Goal: Answer question/provide support

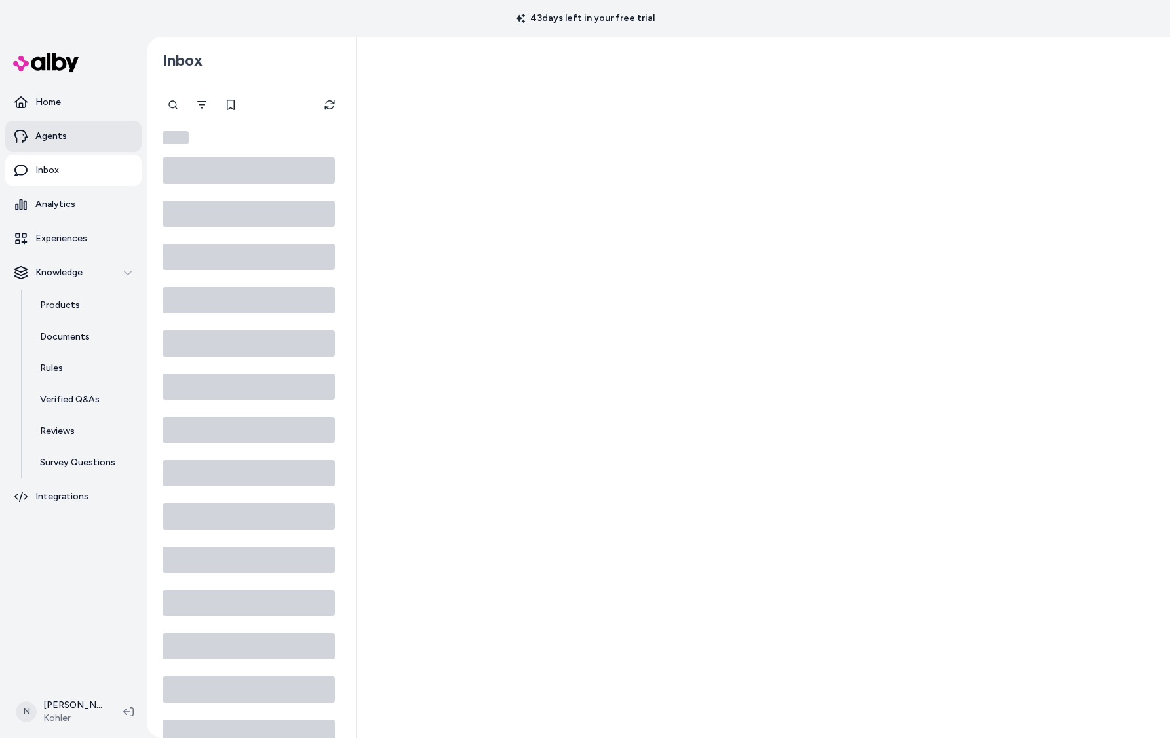
click at [75, 128] on link "Agents" at bounding box center [73, 136] width 136 height 31
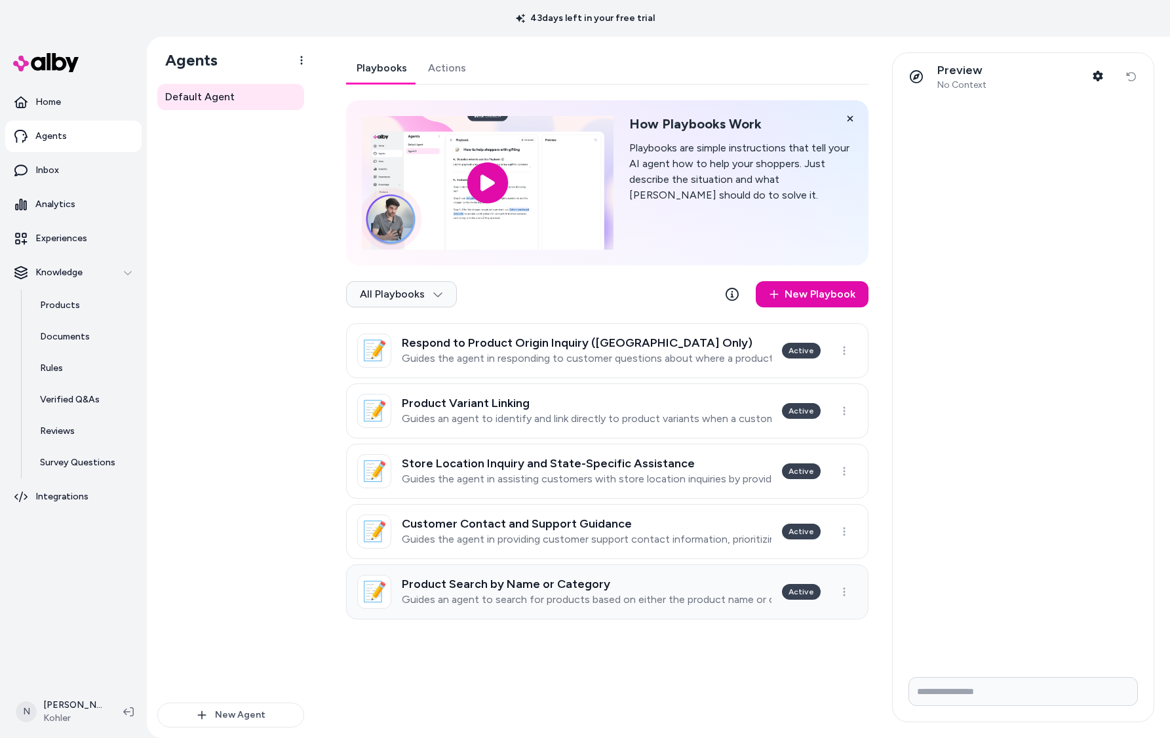
click at [494, 593] on p "Guides an agent to search for products based on either the product name or cate…" at bounding box center [587, 599] width 370 height 13
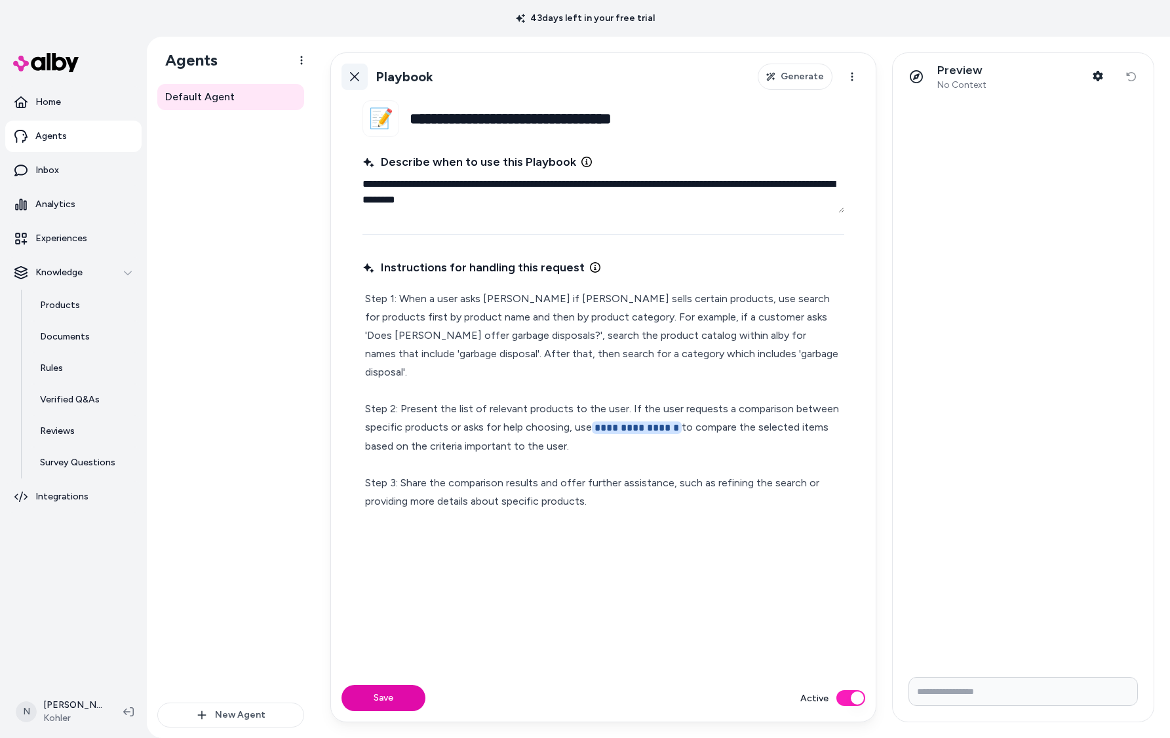
click at [361, 77] on link "Back" at bounding box center [354, 77] width 26 height 26
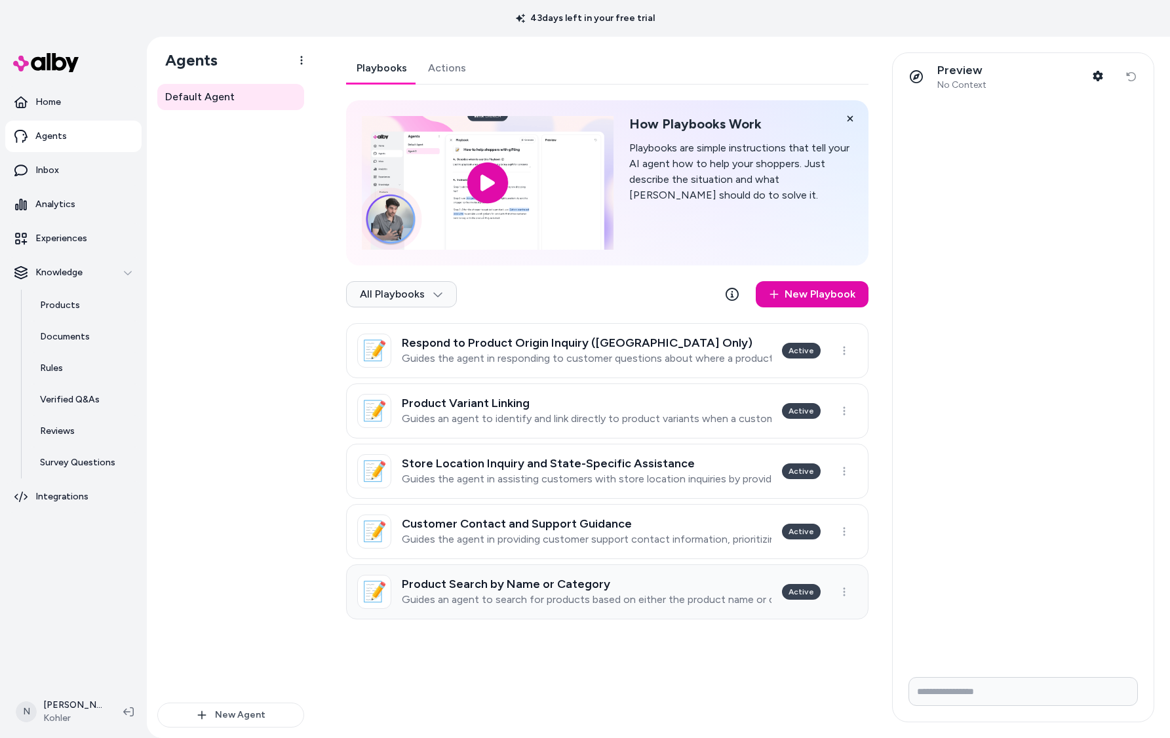
click at [556, 584] on h3 "Product Search by Name or Category" at bounding box center [587, 583] width 370 height 13
type textarea "*"
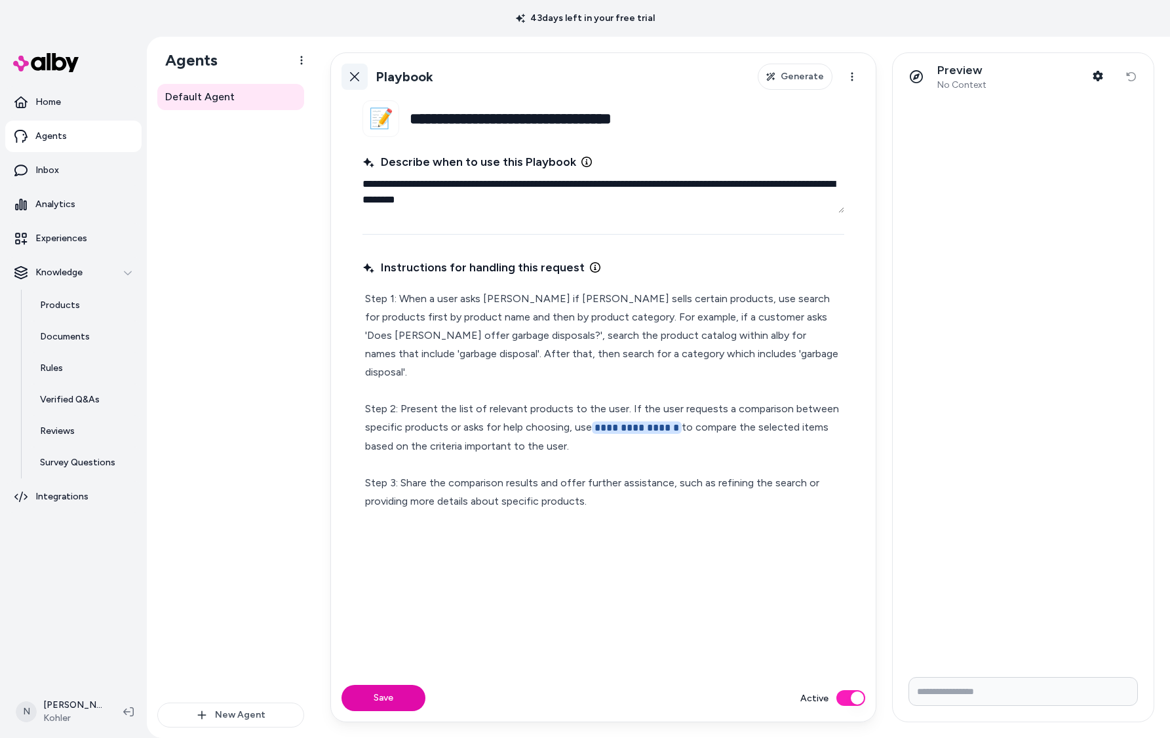
click at [351, 77] on icon at bounding box center [354, 76] width 10 height 10
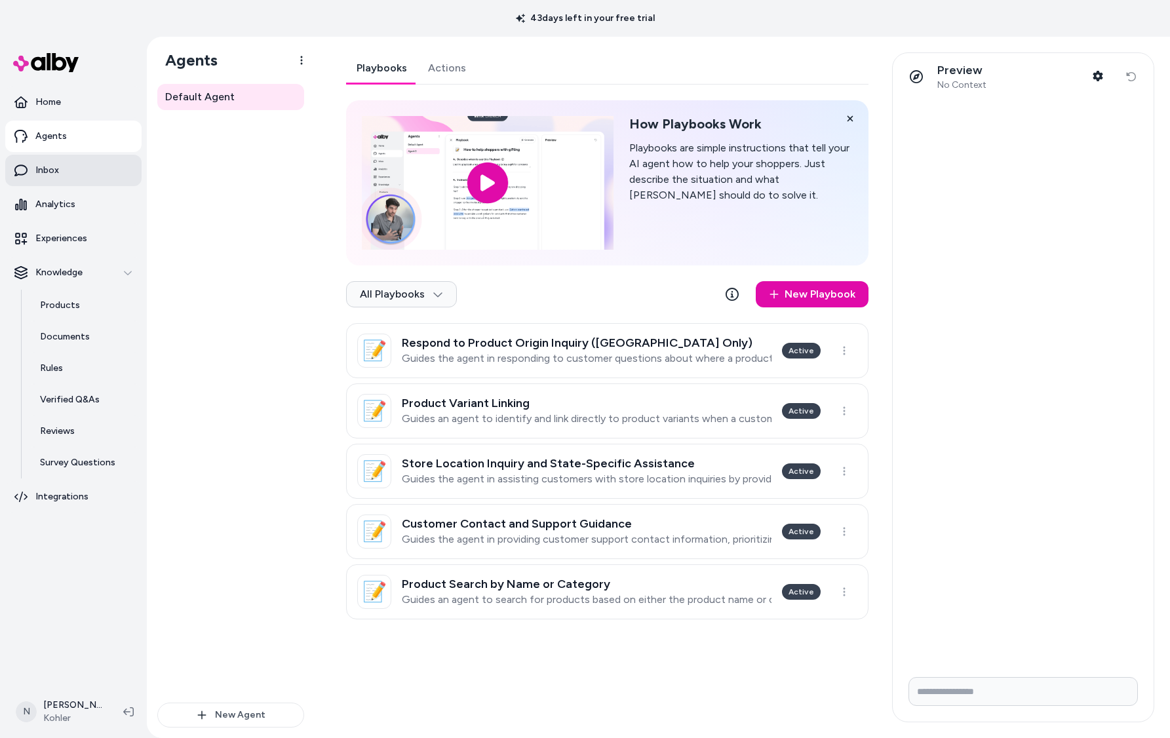
click at [79, 176] on link "Inbox" at bounding box center [73, 170] width 136 height 31
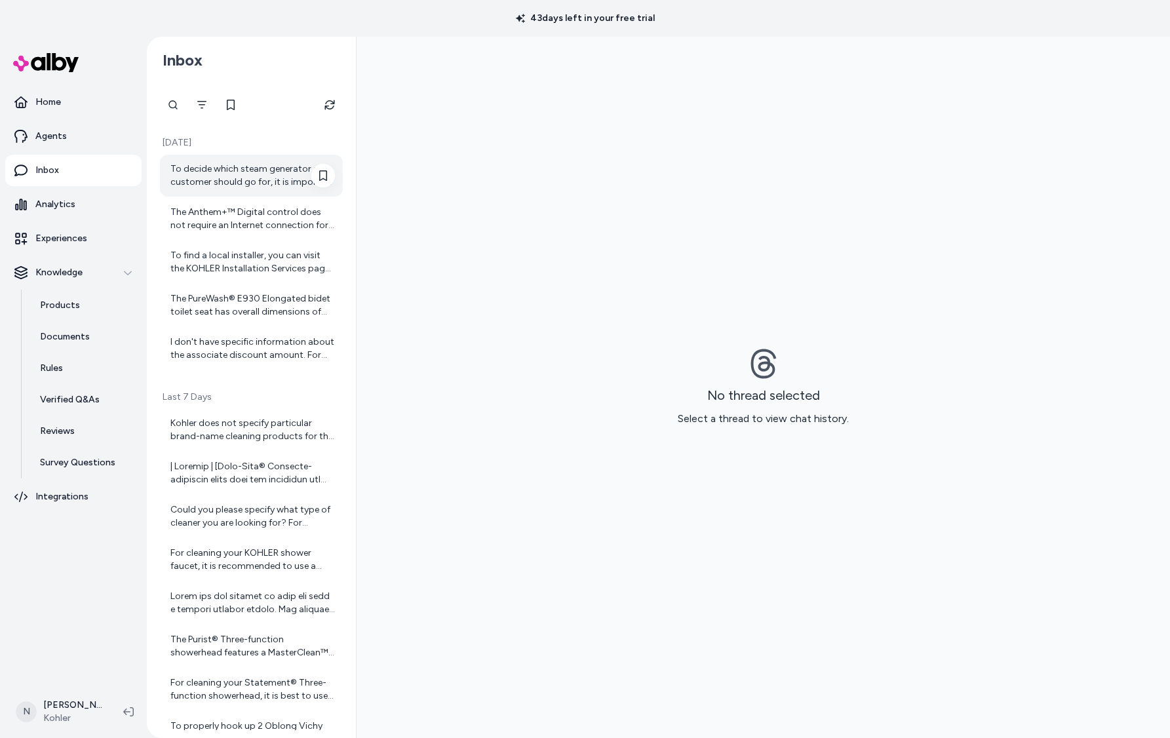
click at [273, 176] on div "To decide which steam generator a customer should go for, it is important to co…" at bounding box center [252, 176] width 165 height 26
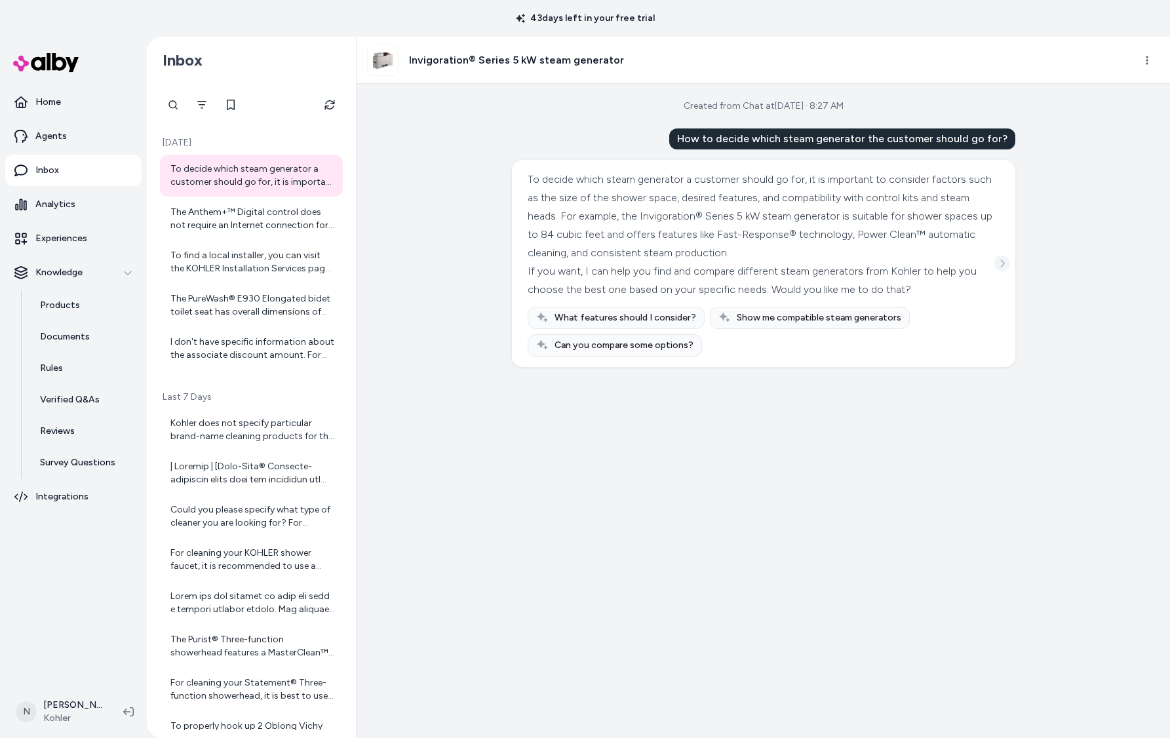
click at [1001, 262] on icon "See more" at bounding box center [1002, 263] width 9 height 9
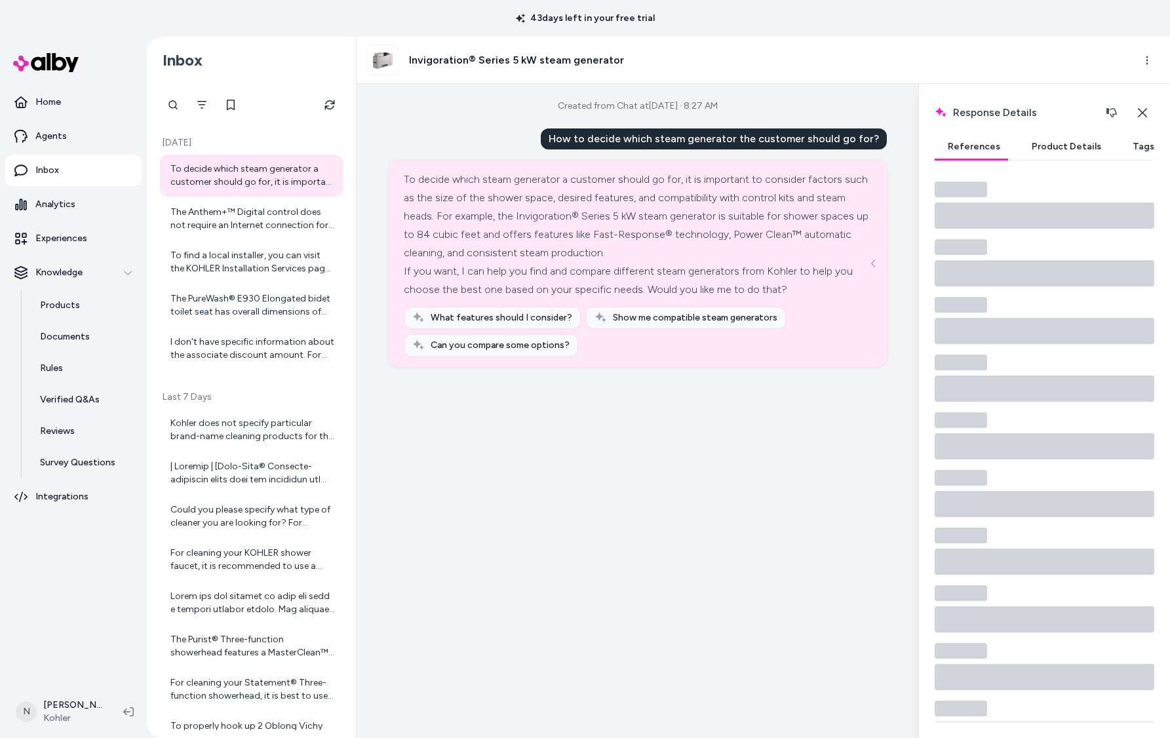
click at [1038, 156] on button "Product Details" at bounding box center [1067, 147] width 96 height 26
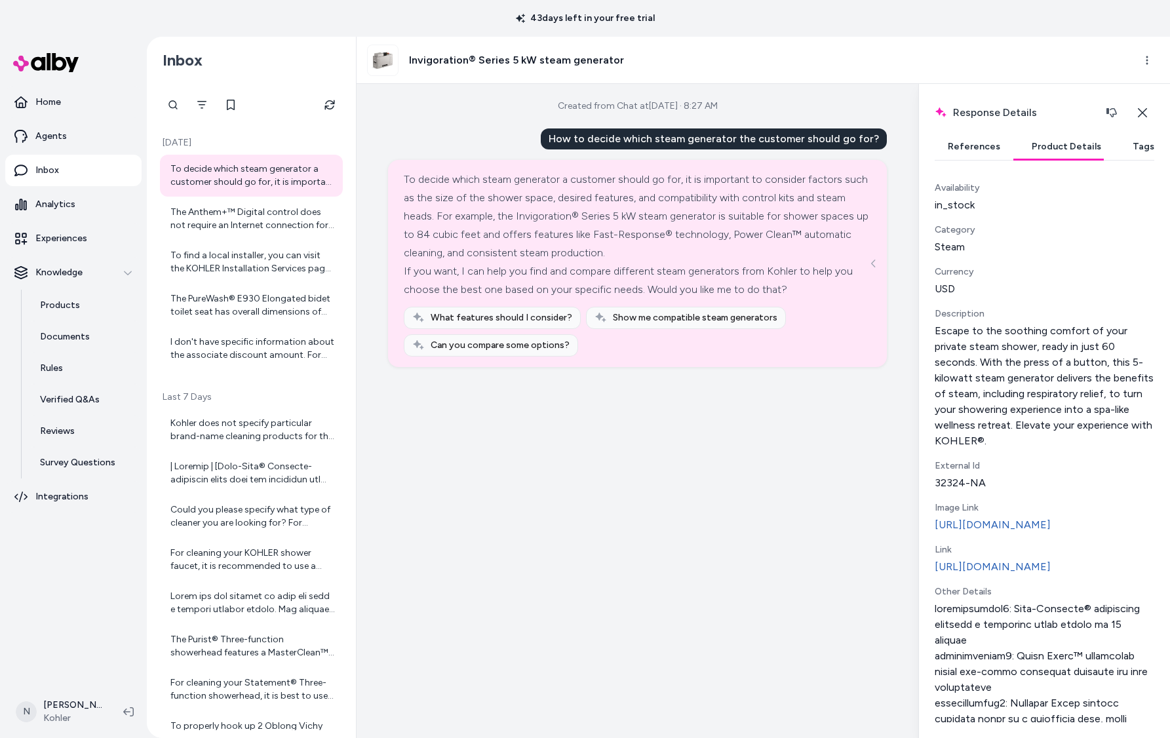
click at [976, 147] on button "References" at bounding box center [974, 147] width 79 height 26
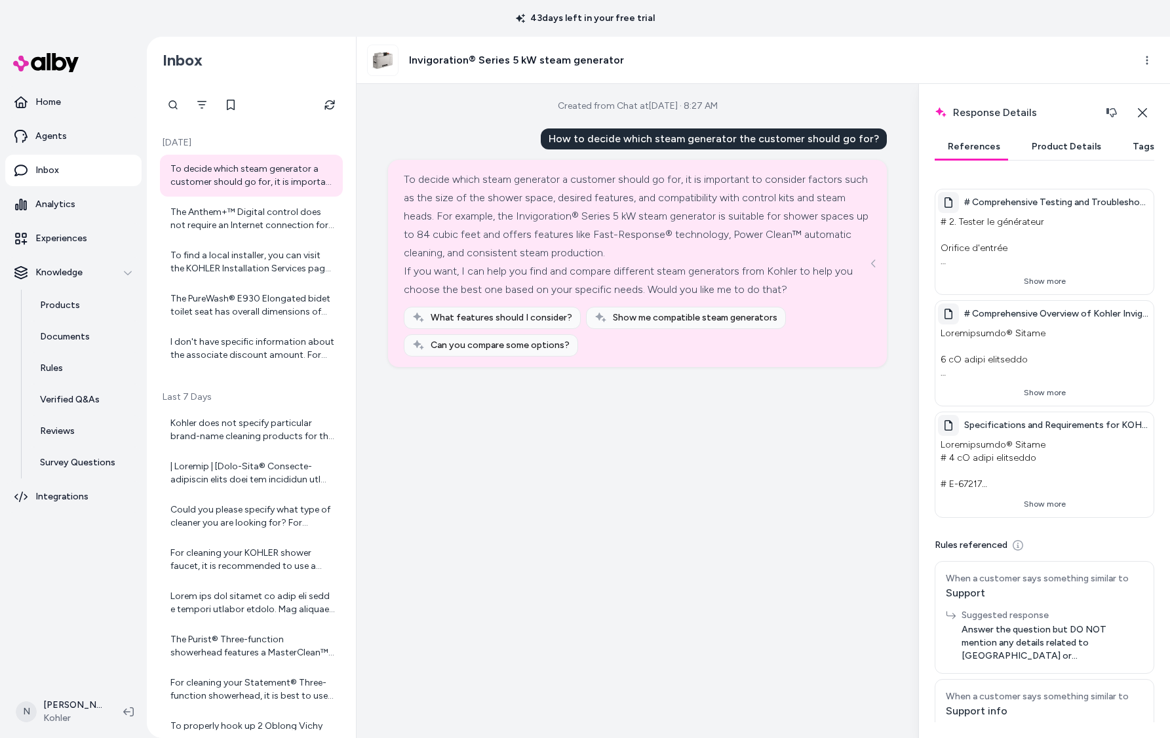
scroll to position [72, 0]
